Goal: Transaction & Acquisition: Download file/media

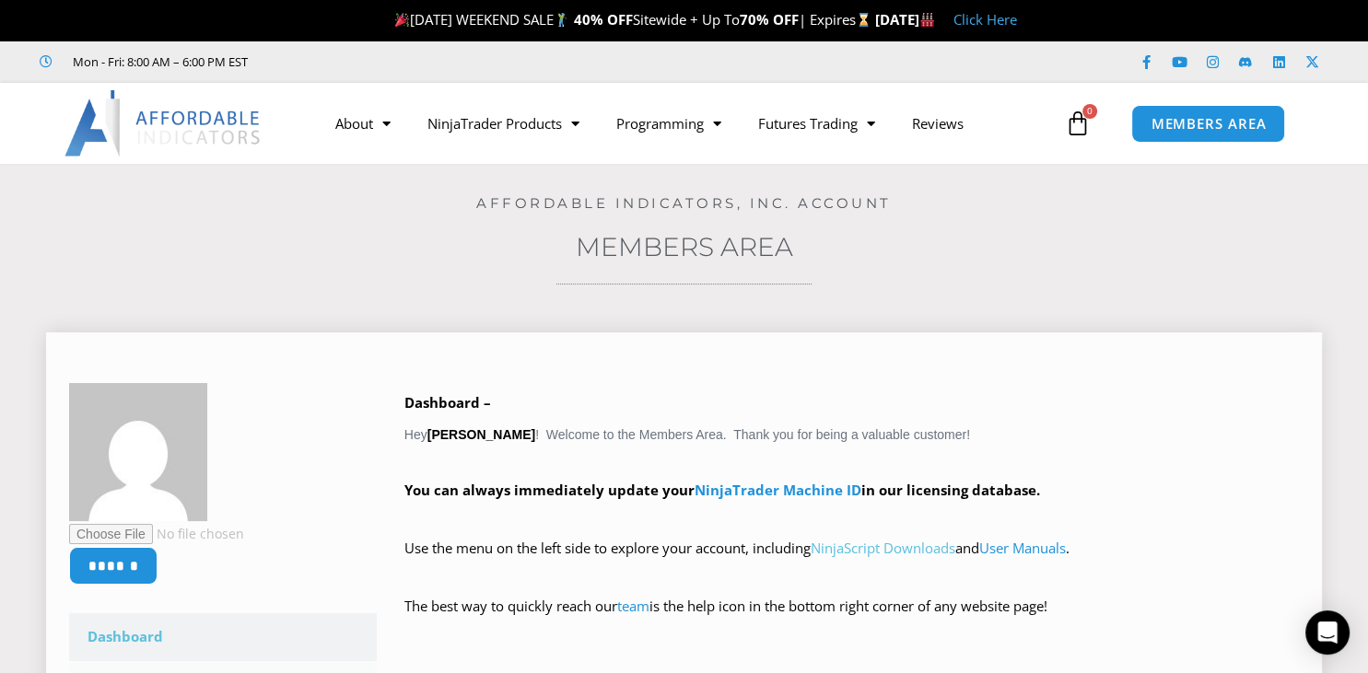
click at [907, 549] on link "NinjaScript Downloads" at bounding box center [883, 548] width 145 height 18
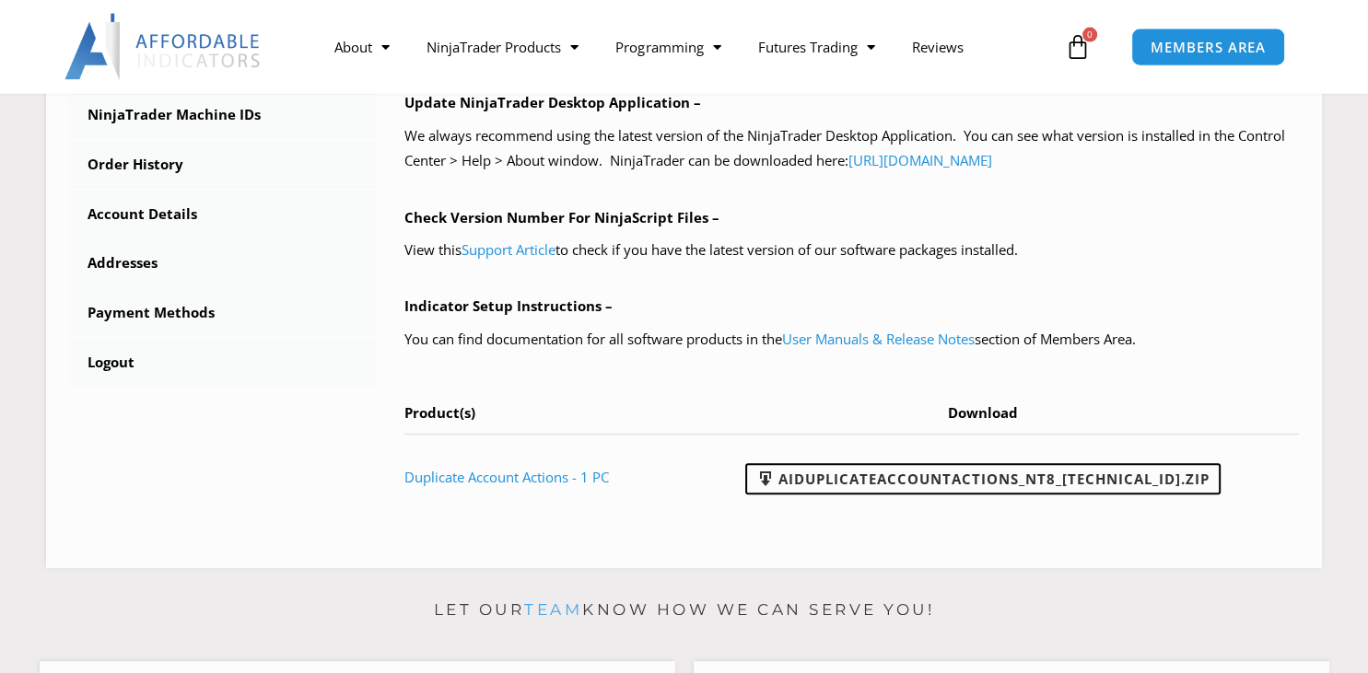
scroll to position [667, 0]
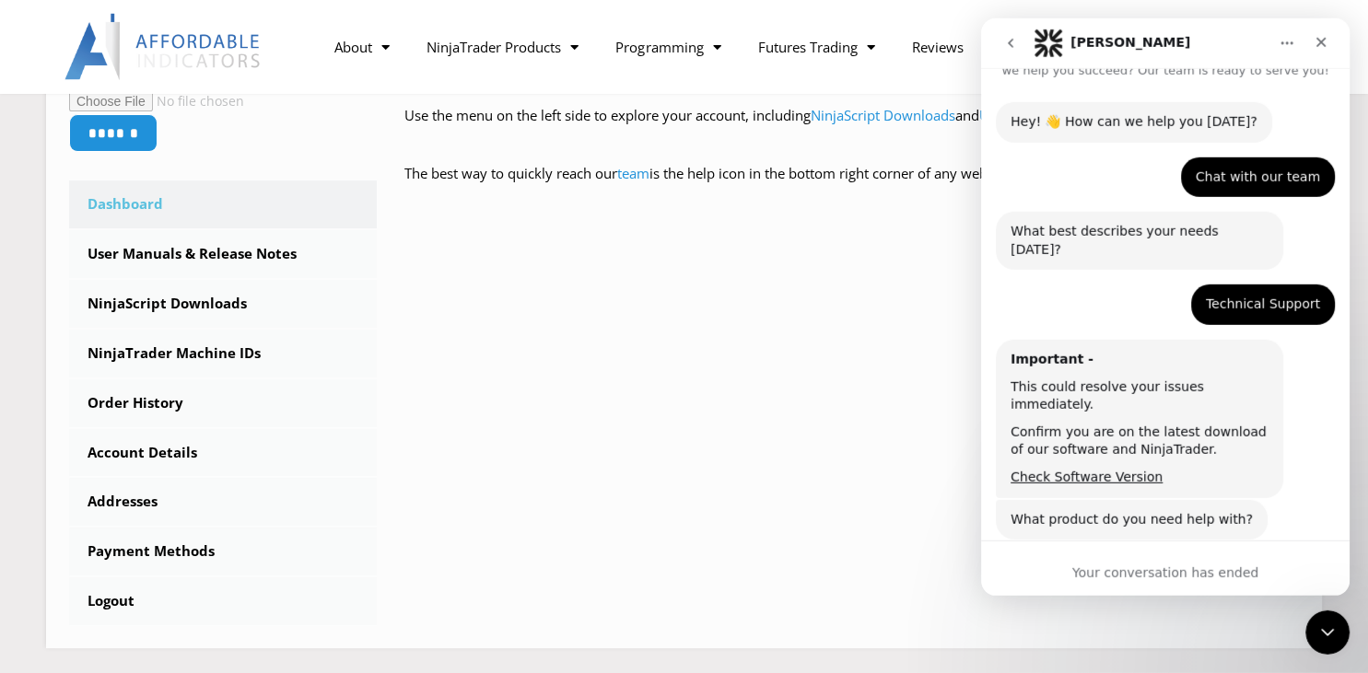
scroll to position [463, 0]
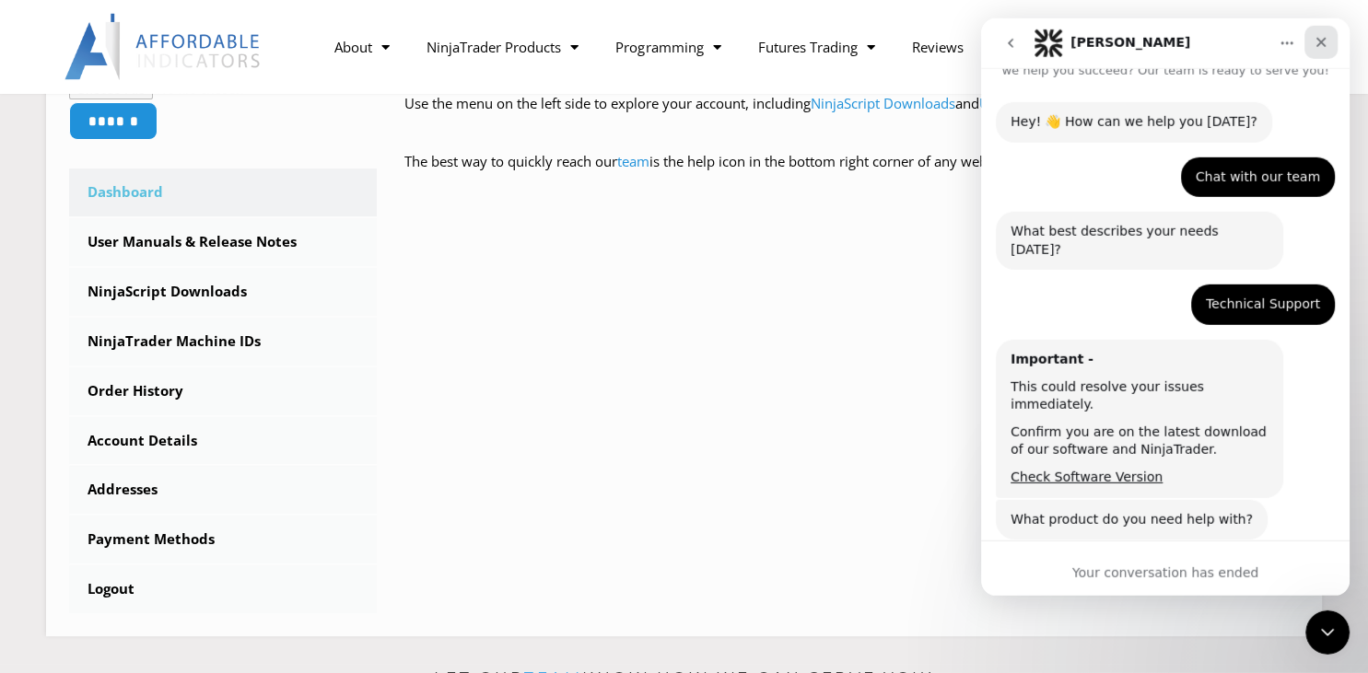
click at [1326, 46] on icon "Close" at bounding box center [1321, 41] width 15 height 15
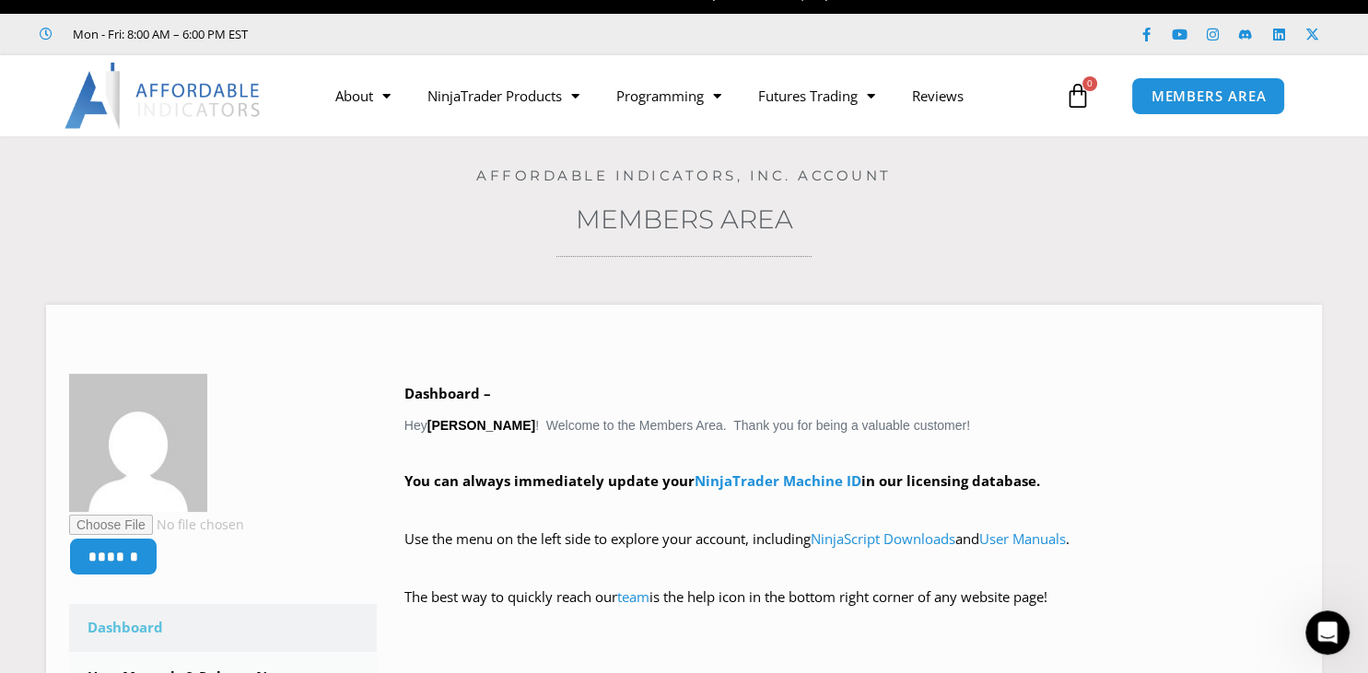
scroll to position [0, 0]
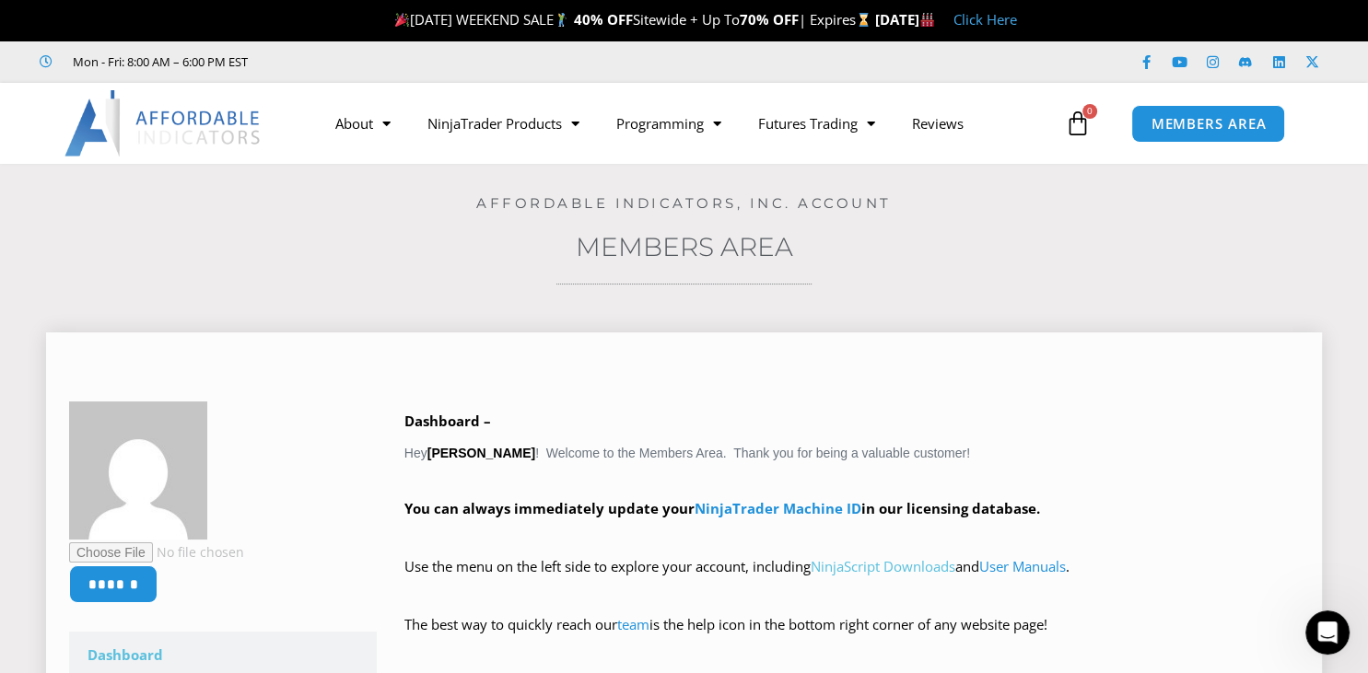
click at [937, 568] on link "NinjaScript Downloads" at bounding box center [883, 566] width 145 height 18
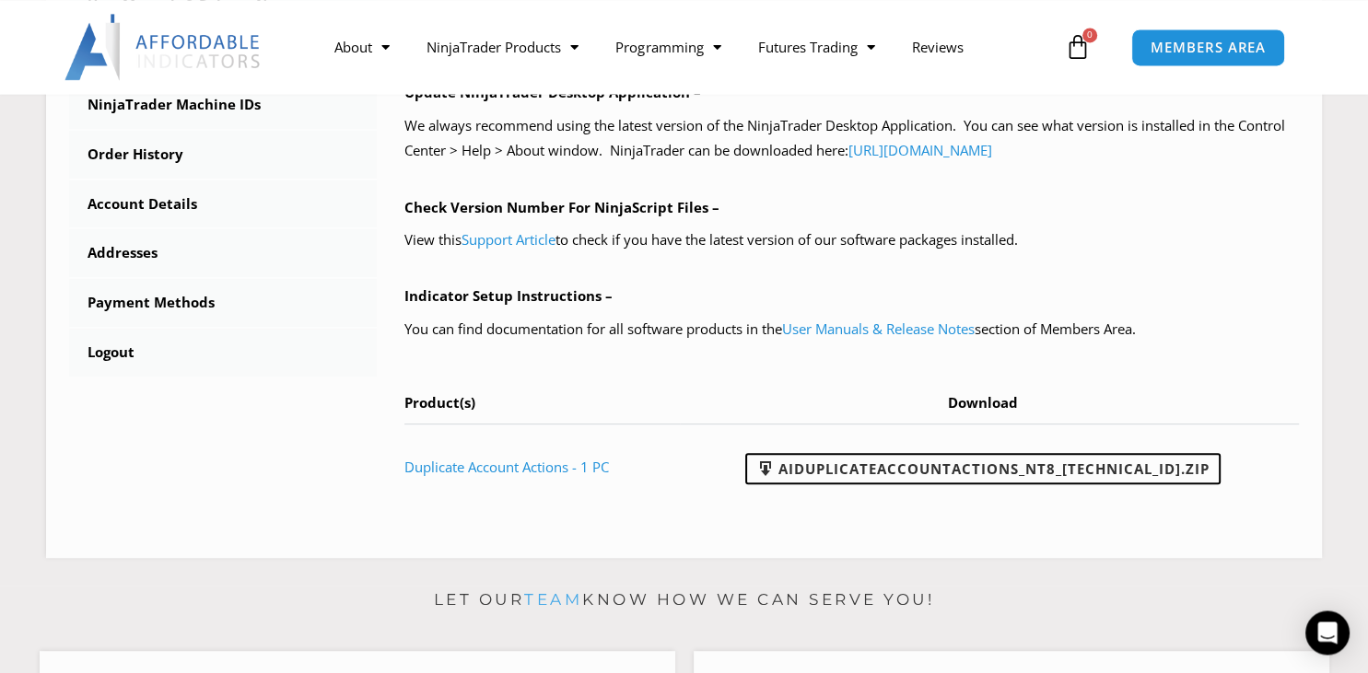
scroll to position [685, 0]
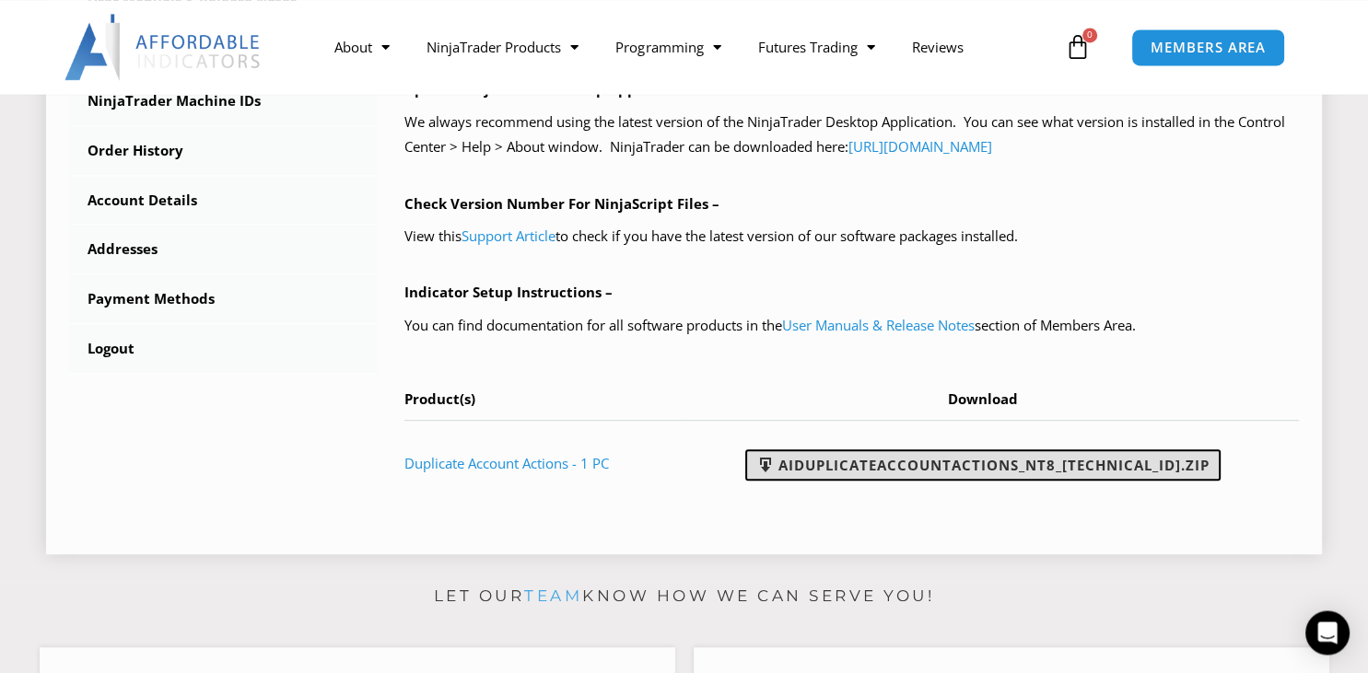
click at [993, 465] on link "AIDuplicateAccountActions_NT8_25.2.5.1.zip" at bounding box center [982, 465] width 475 height 31
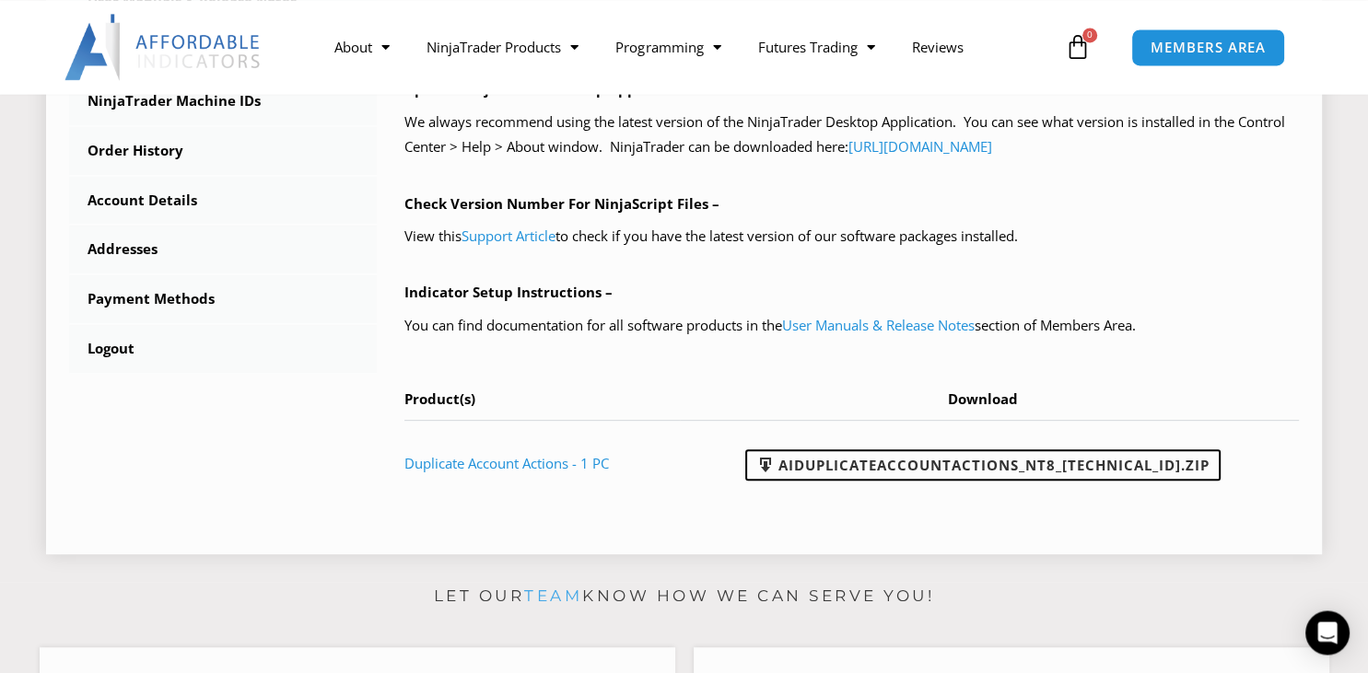
click at [859, 413] on th "Download" at bounding box center [989, 404] width 619 height 34
